Goal: Book appointment/travel/reservation

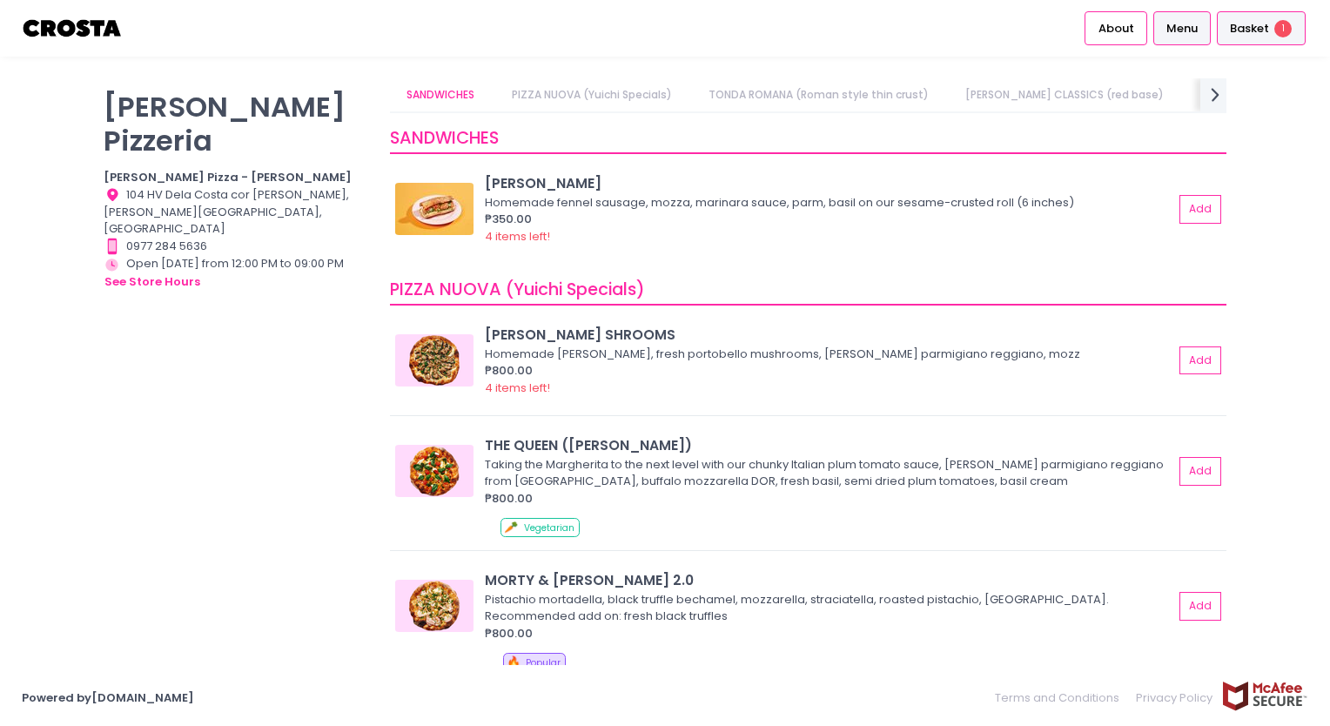
click at [1275, 25] on div "Basket 1" at bounding box center [1261, 28] width 89 height 34
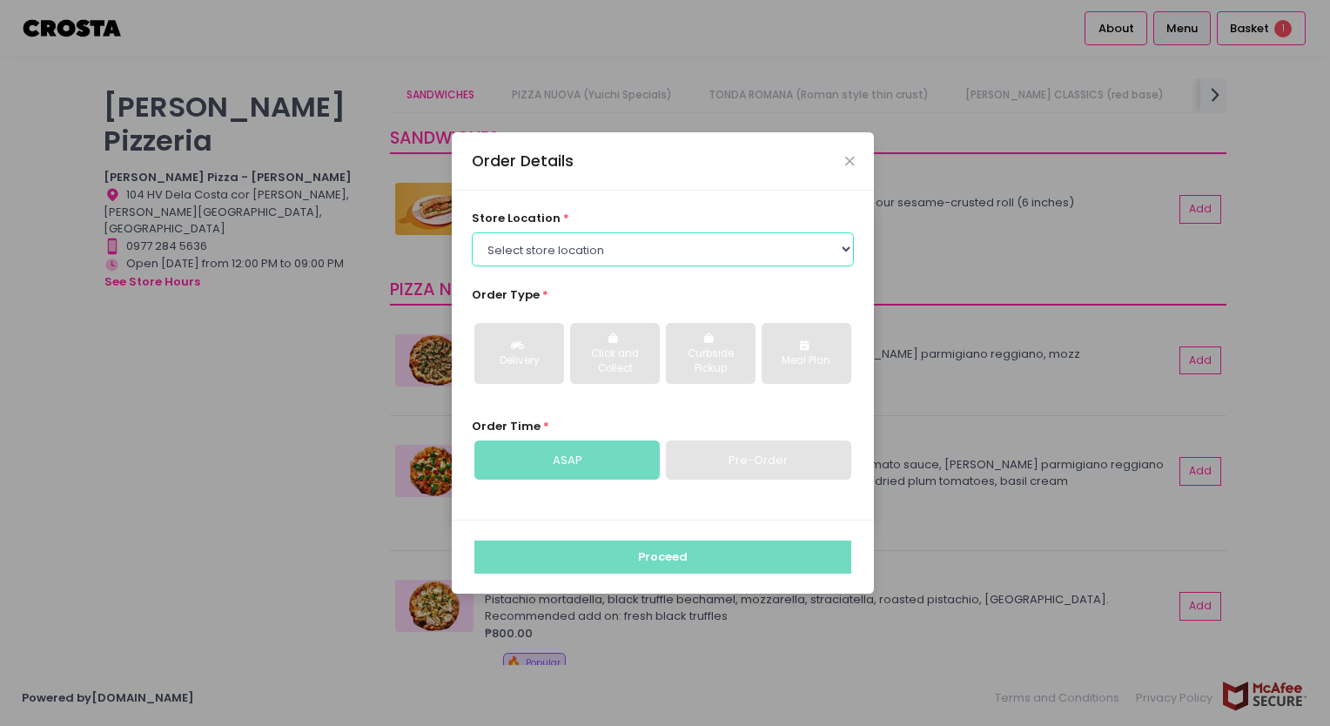
click at [736, 258] on select "Select store location [PERSON_NAME] Pizza - [PERSON_NAME] Pizza - [GEOGRAPHIC_D…" at bounding box center [663, 248] width 383 height 33
select select "5fabb2e53664a8677beaeb89"
click at [472, 232] on select "Select store location [PERSON_NAME] Pizza - [PERSON_NAME] Pizza - [GEOGRAPHIC_D…" at bounding box center [663, 248] width 383 height 33
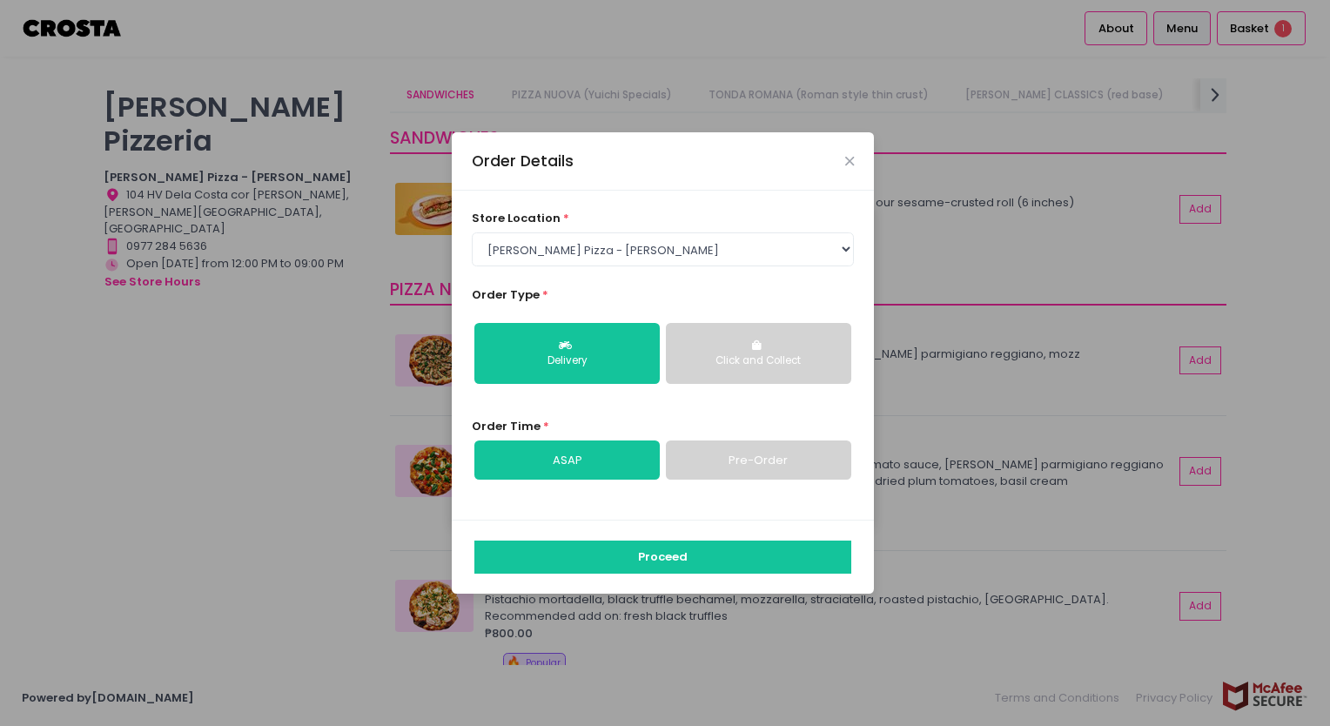
click at [781, 454] on link "Pre-Order" at bounding box center [758, 461] width 185 height 40
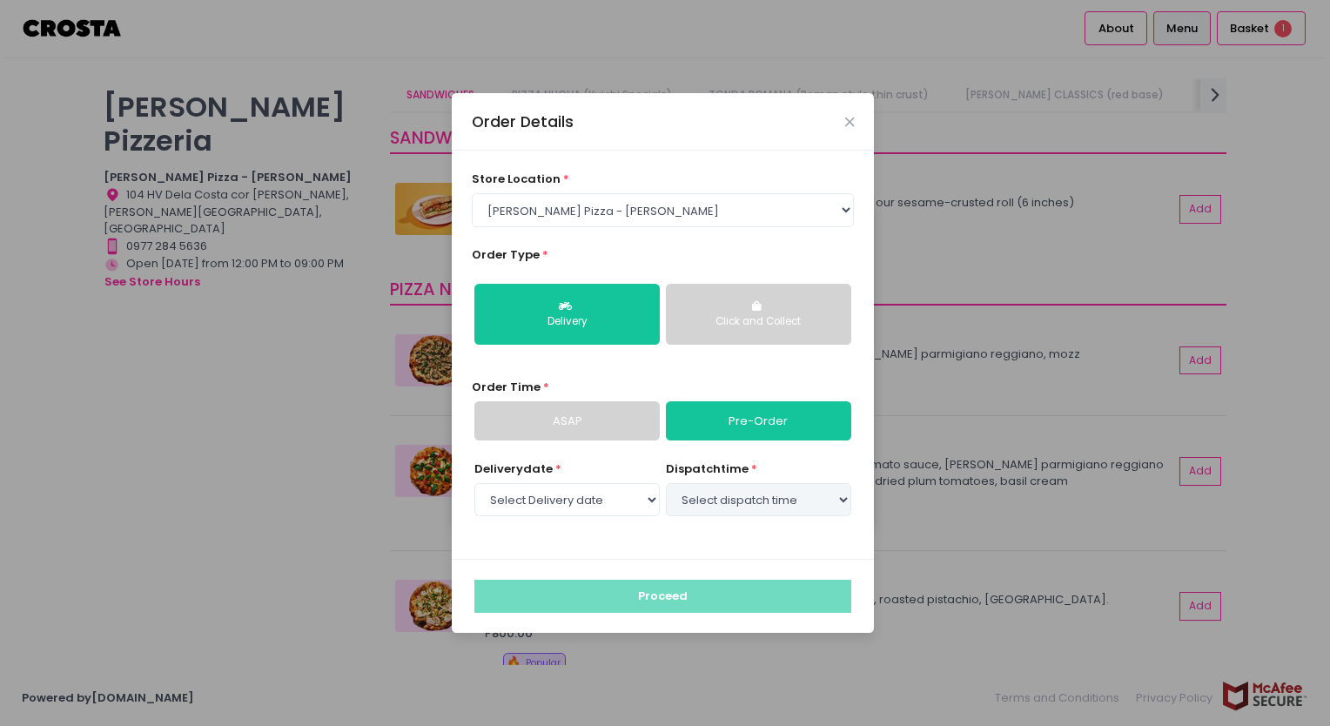
select select "[DATE]"
click at [770, 493] on select "Select dispatch time 05:30 PM - 06:00 PM 06:00 PM - 06:30 PM 06:30 PM - 07:00 P…" at bounding box center [758, 499] width 185 height 33
select select "18:30"
click at [666, 483] on select "Select dispatch time 05:30 PM - 06:00 PM 06:00 PM - 06:30 PM 06:30 PM - 07:00 P…" at bounding box center [758, 499] width 185 height 33
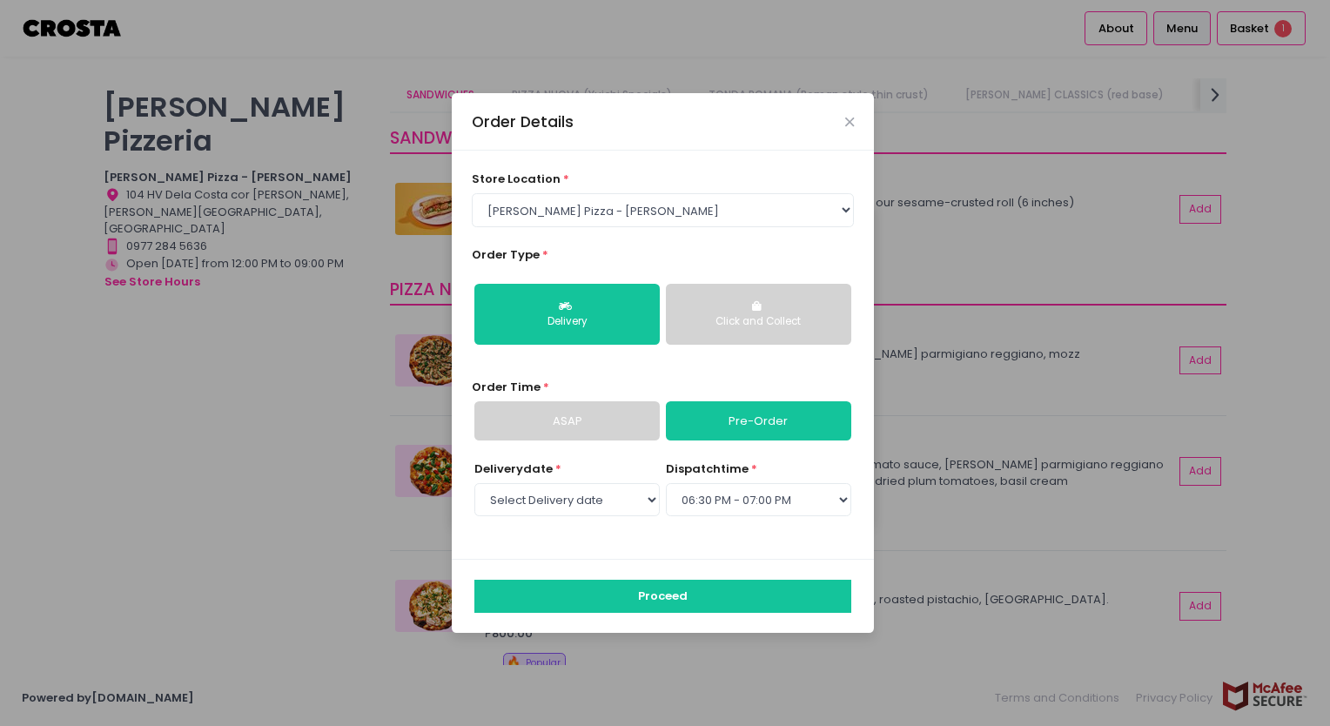
click at [651, 544] on div "store location * Select store location [PERSON_NAME] Pizza - [PERSON_NAME] Pizz…" at bounding box center [663, 355] width 422 height 408
click at [852, 120] on icon "Close" at bounding box center [849, 122] width 9 height 13
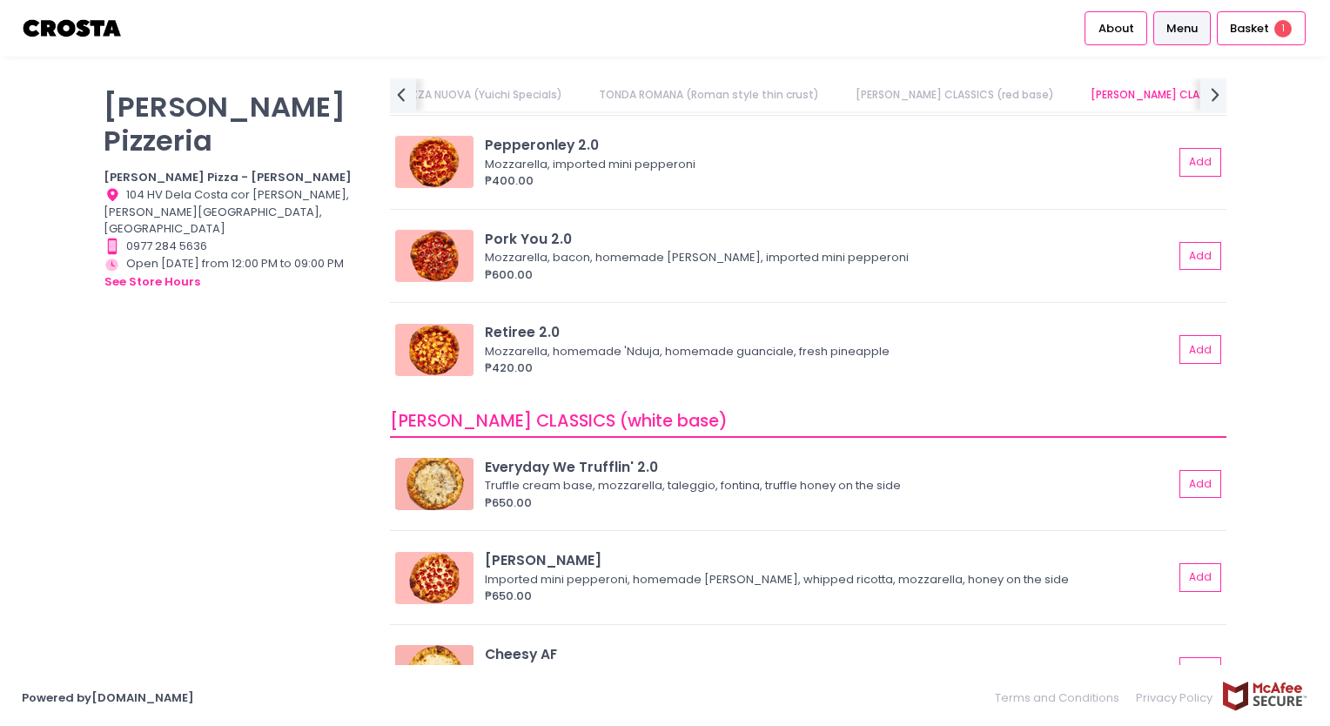
scroll to position [871, 0]
